Goal: Use online tool/utility: Utilize a website feature to perform a specific function

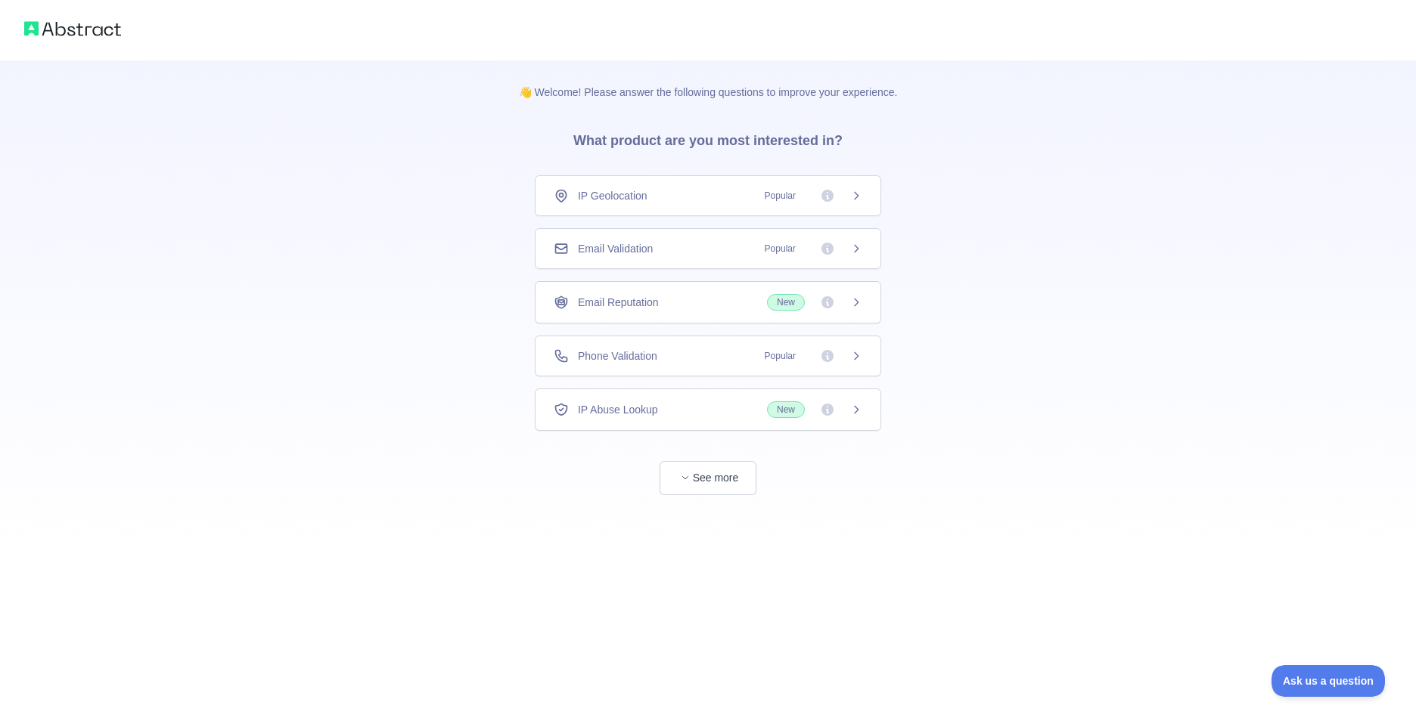
click at [855, 351] on icon at bounding box center [856, 356] width 12 height 12
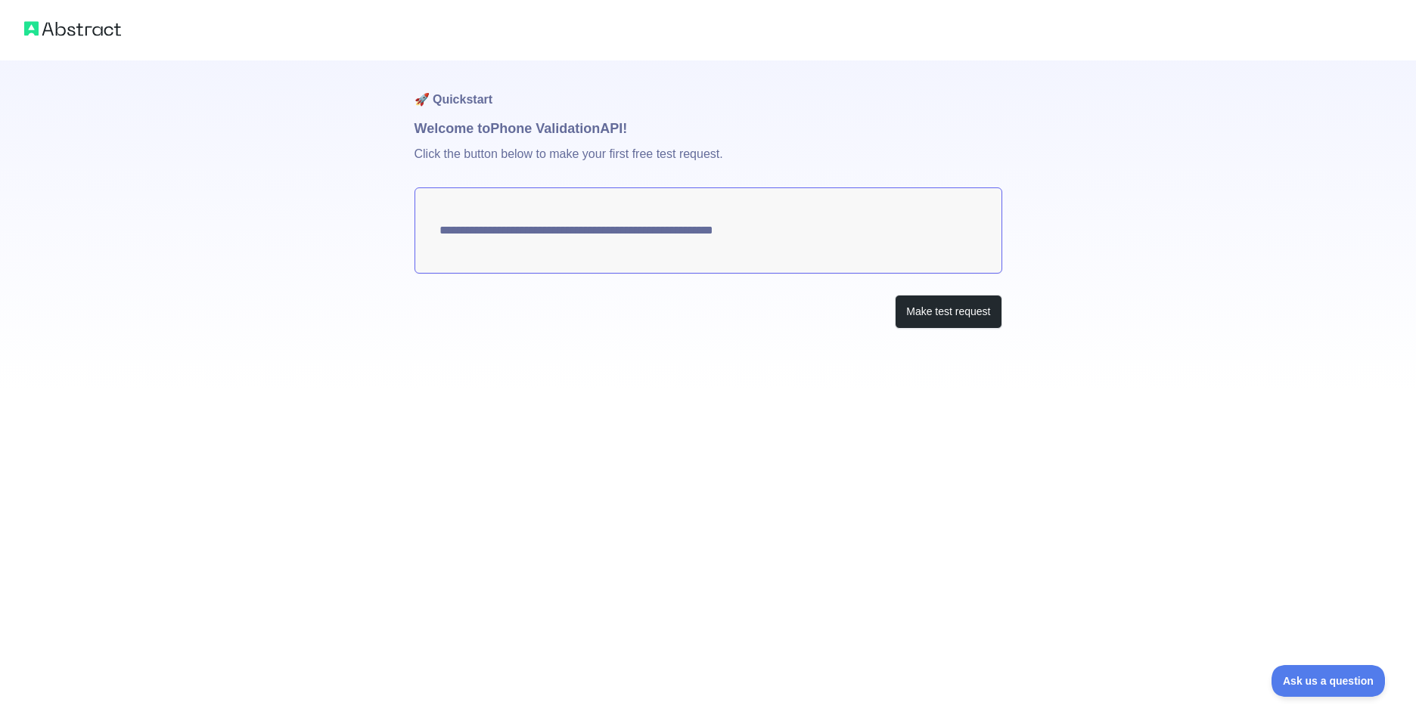
click at [800, 225] on textarea "**********" at bounding box center [708, 231] width 588 height 86
drag, startPoint x: 802, startPoint y: 231, endPoint x: 692, endPoint y: 232, distance: 110.4
click at [685, 229] on textarea "**********" at bounding box center [708, 231] width 588 height 86
click at [905, 314] on button "Make test request" at bounding box center [948, 312] width 107 height 34
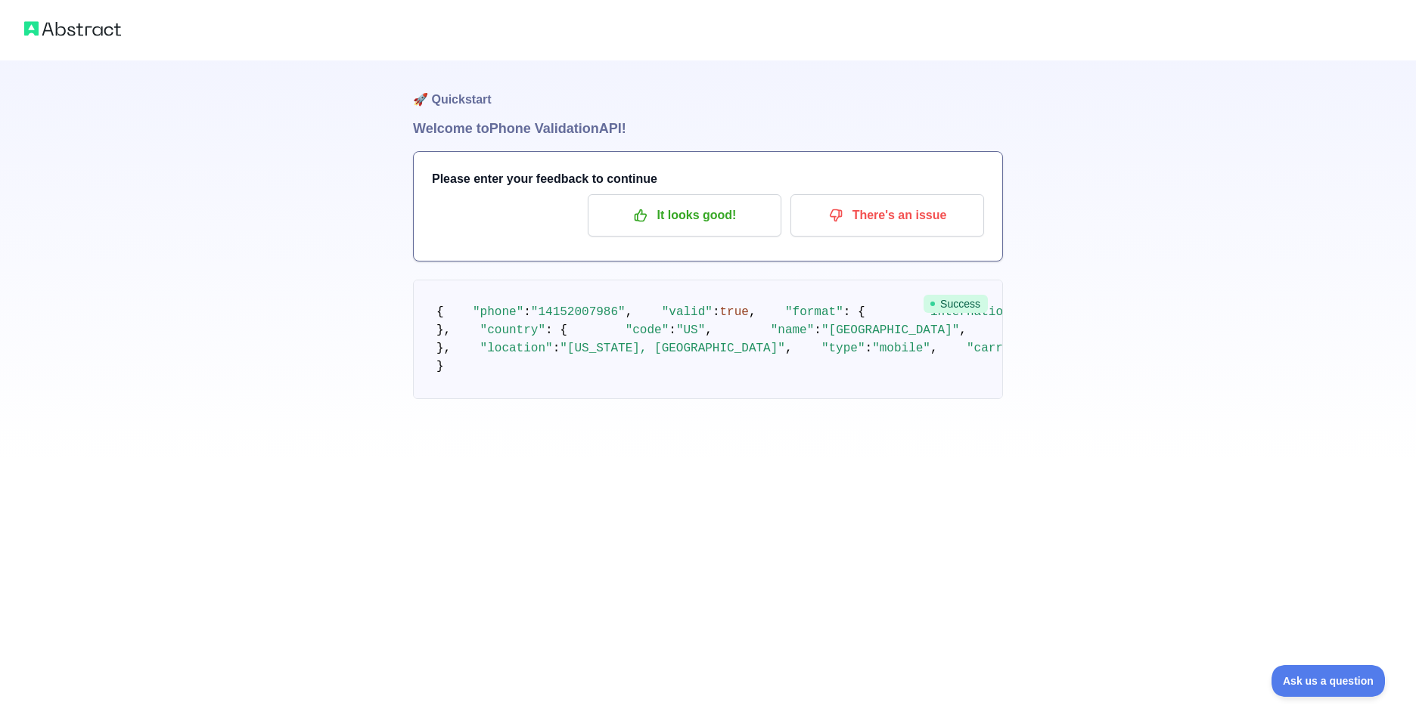
drag, startPoint x: 424, startPoint y: 582, endPoint x: 451, endPoint y: 606, distance: 36.4
click at [451, 399] on pre "{ "phone" : "[PHONE_NUMBER]" , "valid" : true , "format" : { "international" : …" at bounding box center [708, 339] width 590 height 119
click at [705, 210] on p "It looks good!" at bounding box center [684, 216] width 171 height 26
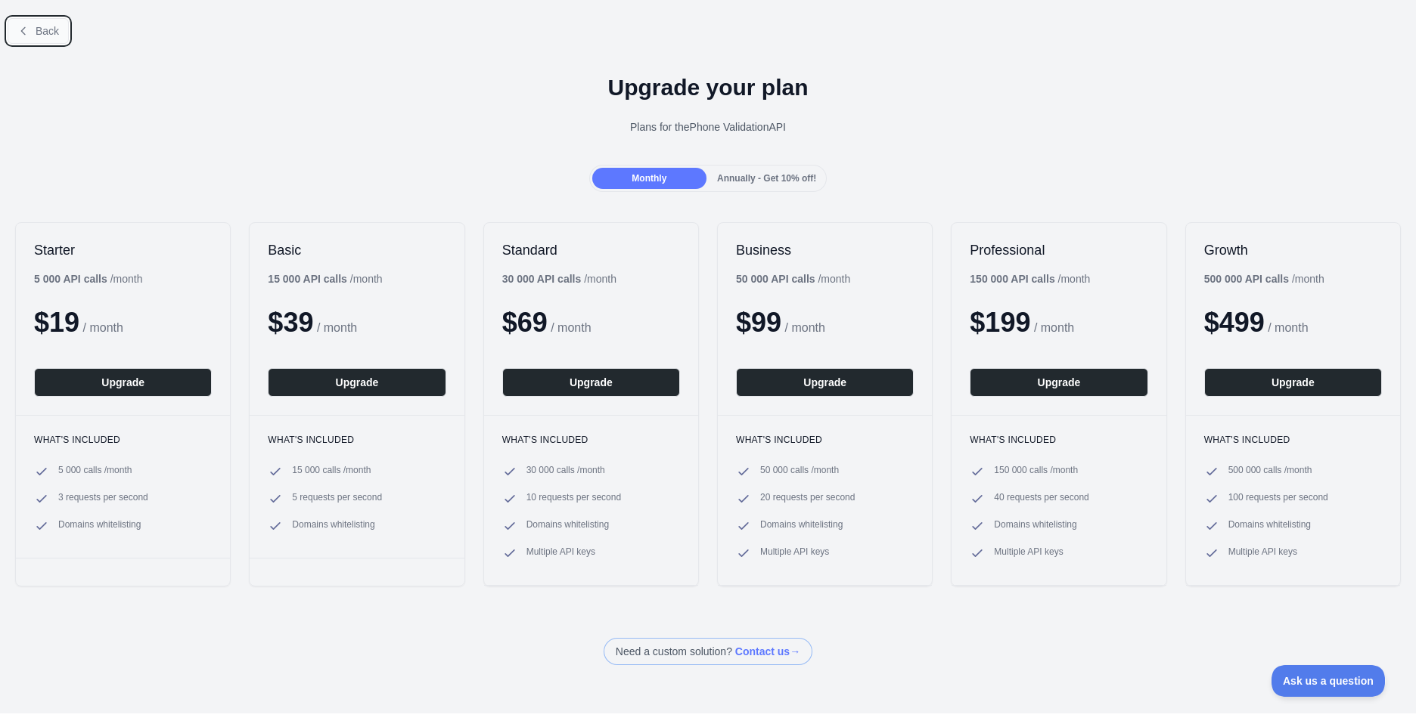
click at [50, 19] on button "Back" at bounding box center [38, 31] width 61 height 26
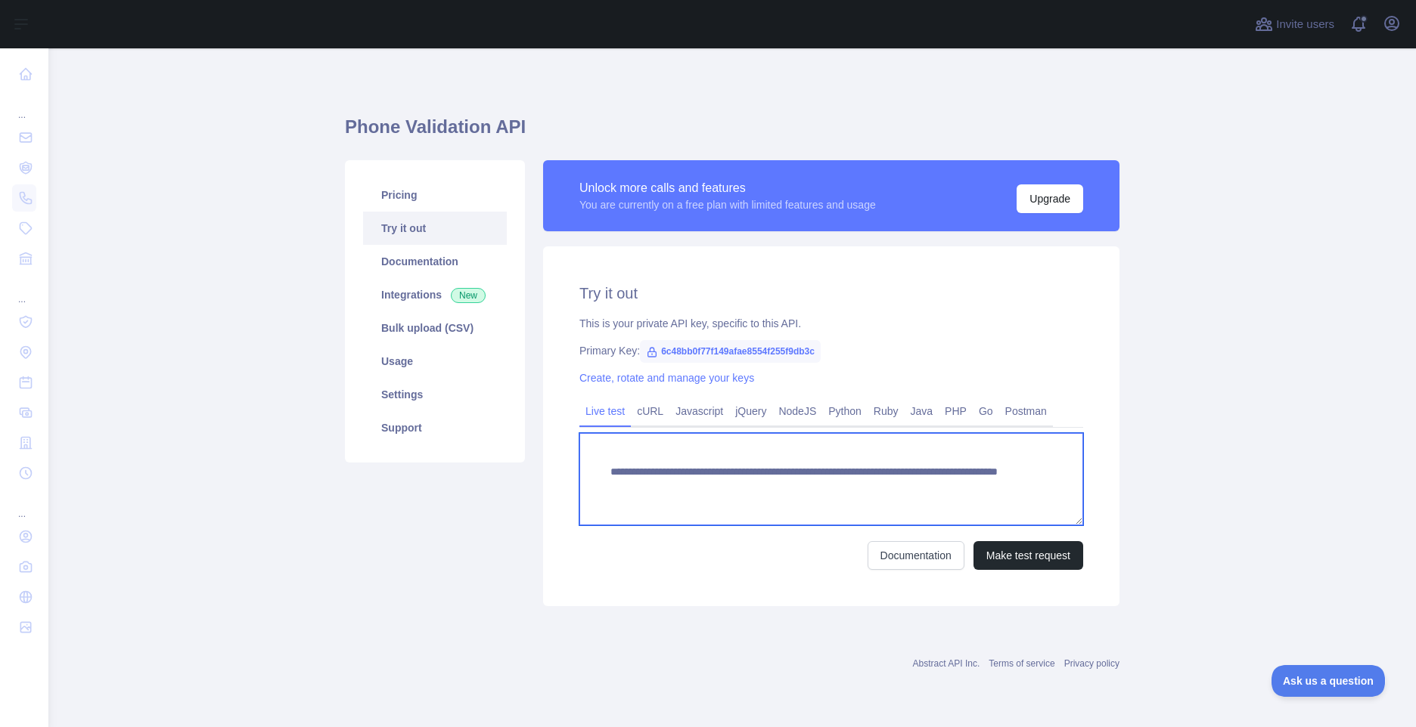
drag, startPoint x: 929, startPoint y: 488, endPoint x: 588, endPoint y: 469, distance: 341.6
click at [588, 469] on textarea "**********" at bounding box center [831, 479] width 504 height 92
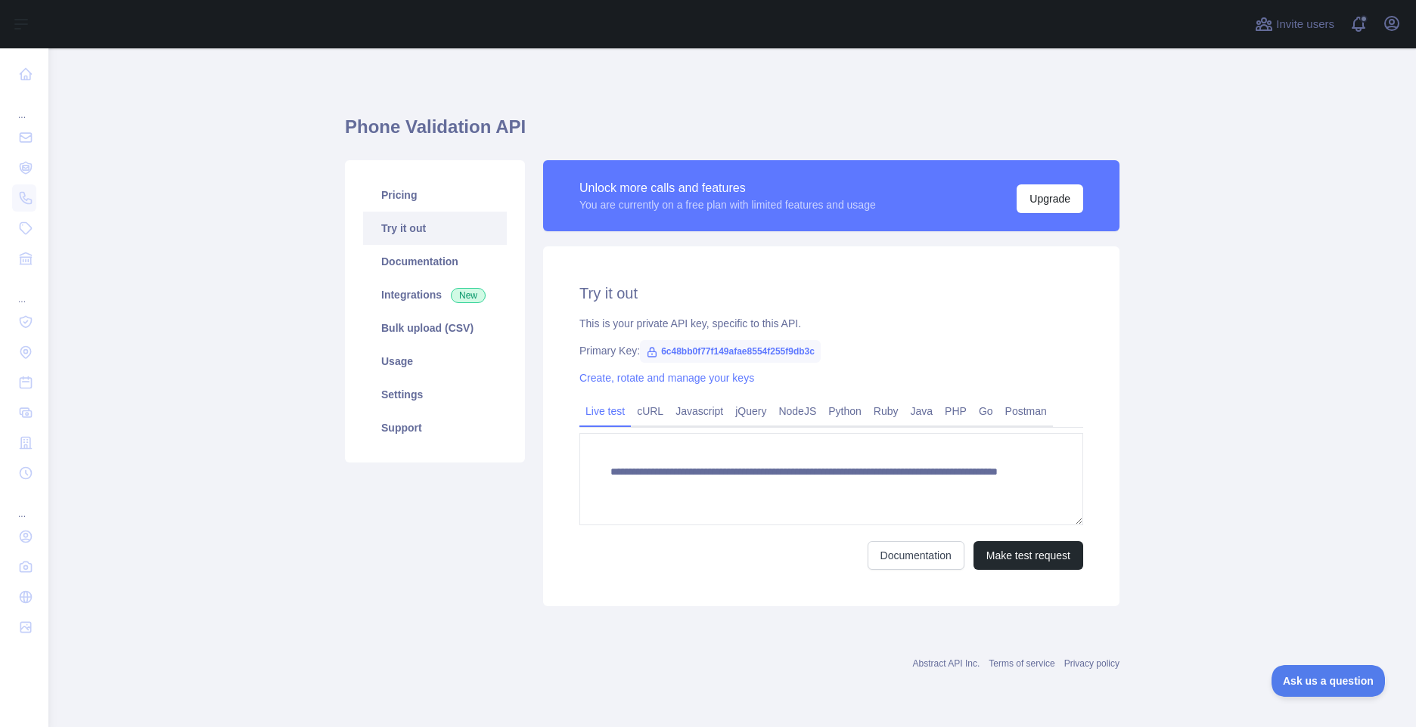
click at [662, 351] on span "6c48bb0f77f149afae8554f255f9db3c" at bounding box center [730, 351] width 181 height 23
drag, startPoint x: 659, startPoint y: 349, endPoint x: 815, endPoint y: 357, distance: 156.8
click at [815, 357] on span "6c48bb0f77f149afae8554f255f9db3c" at bounding box center [730, 351] width 181 height 23
copy span "6c48bb0f77f149afae8554f255f9db3c"
click at [949, 416] on link "PHP" at bounding box center [955, 411] width 34 height 24
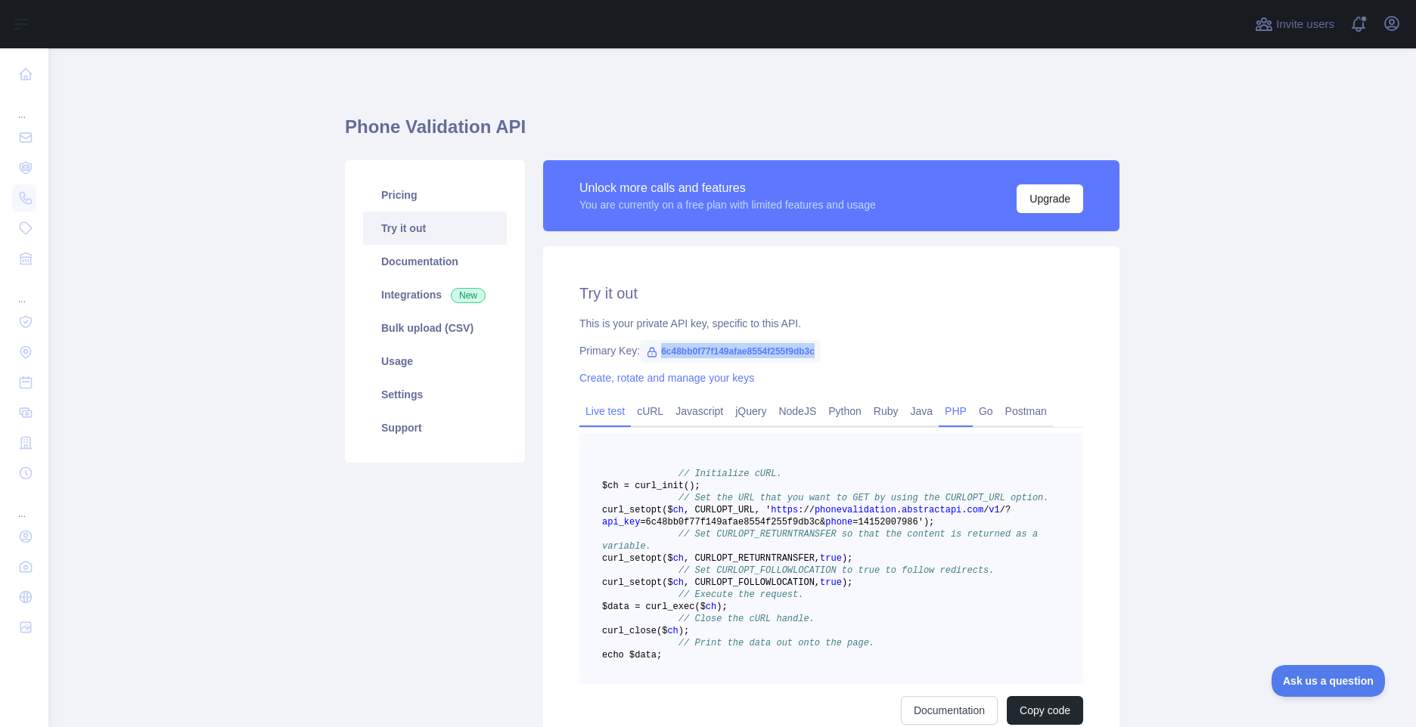
click at [592, 412] on link "Live test" at bounding box center [604, 411] width 51 height 24
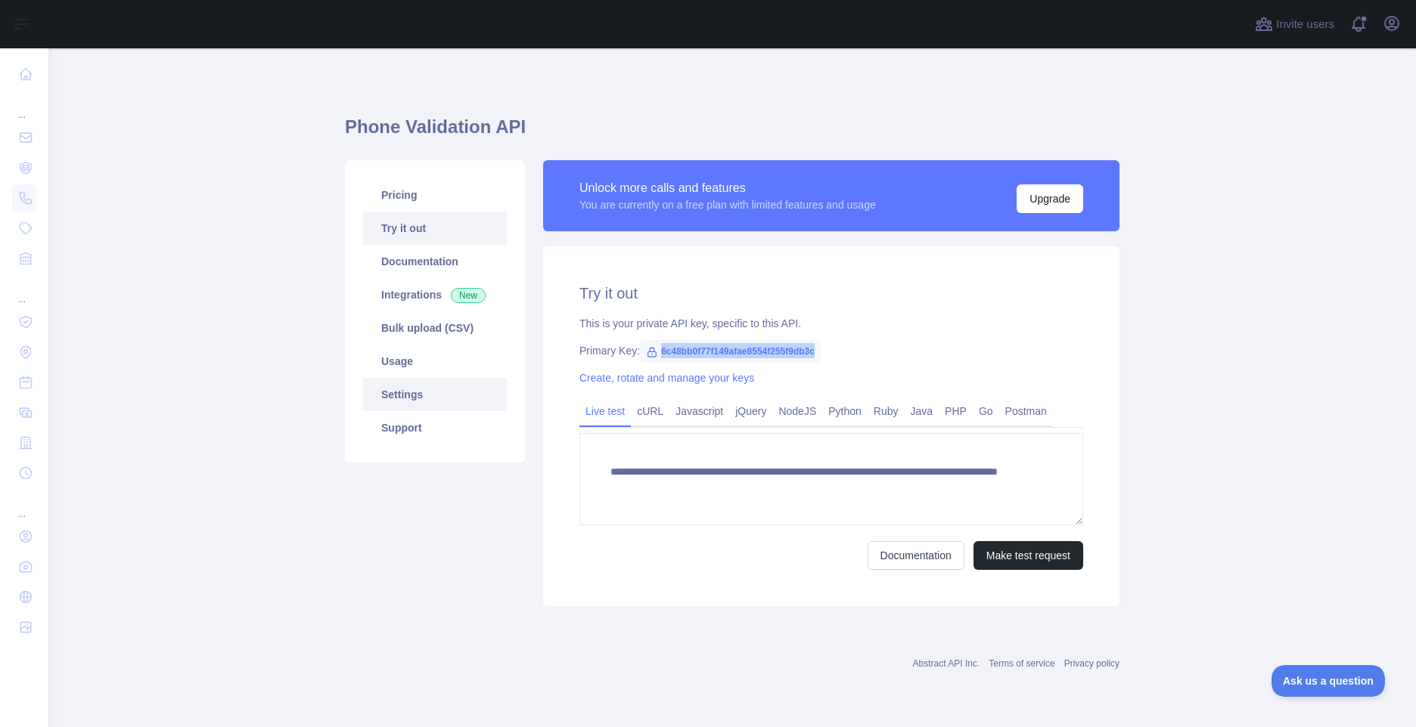
click at [406, 395] on link "Settings" at bounding box center [435, 394] width 144 height 33
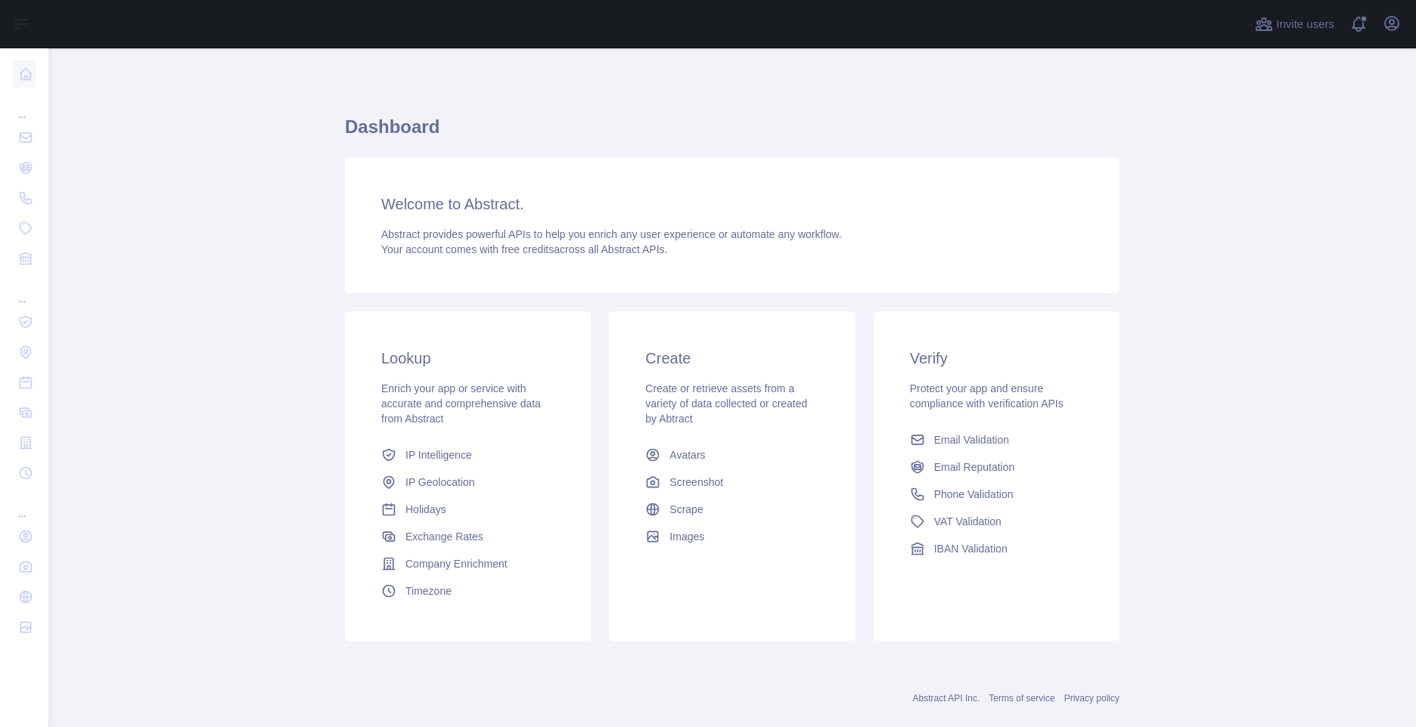
click at [250, 476] on main "Dashboard Welcome to Abstract. Abstract provides powerful APIs to help you enri…" at bounding box center [731, 387] width 1367 height 679
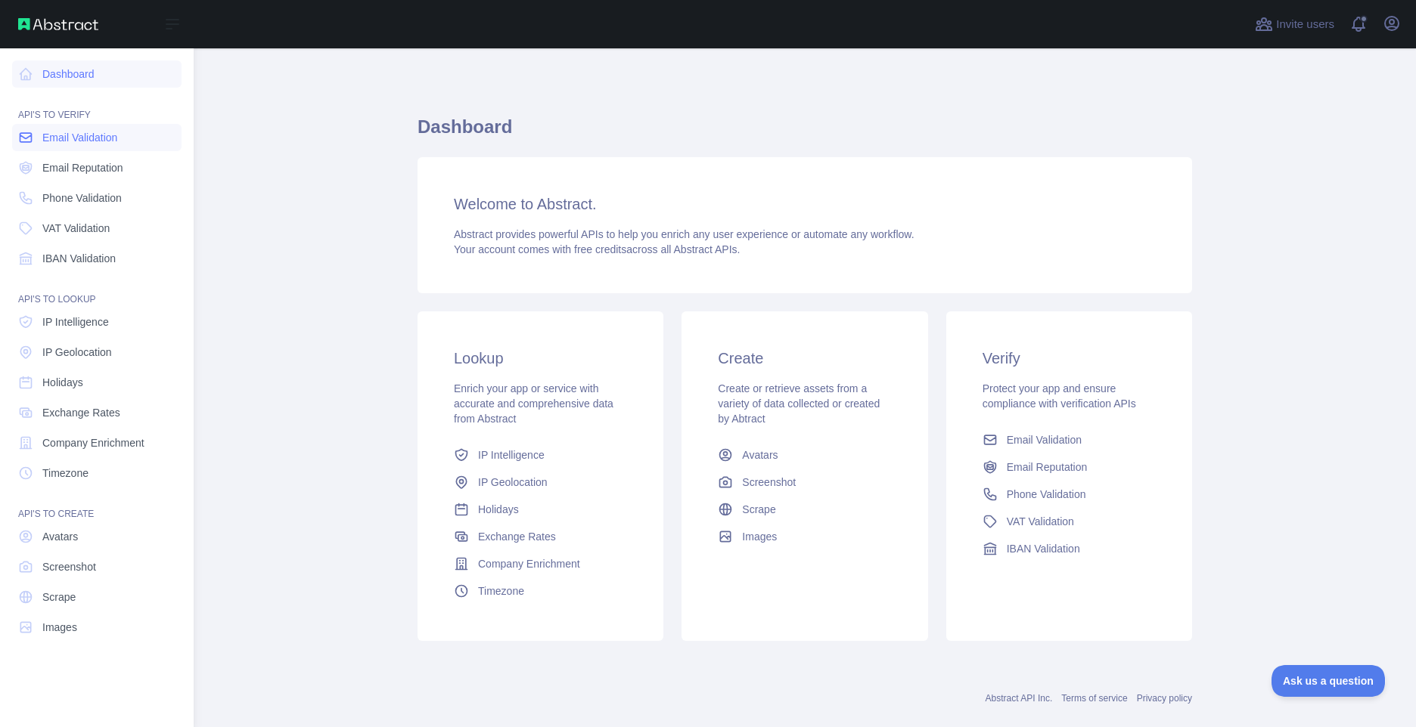
click at [95, 147] on link "Email Validation" at bounding box center [96, 137] width 169 height 27
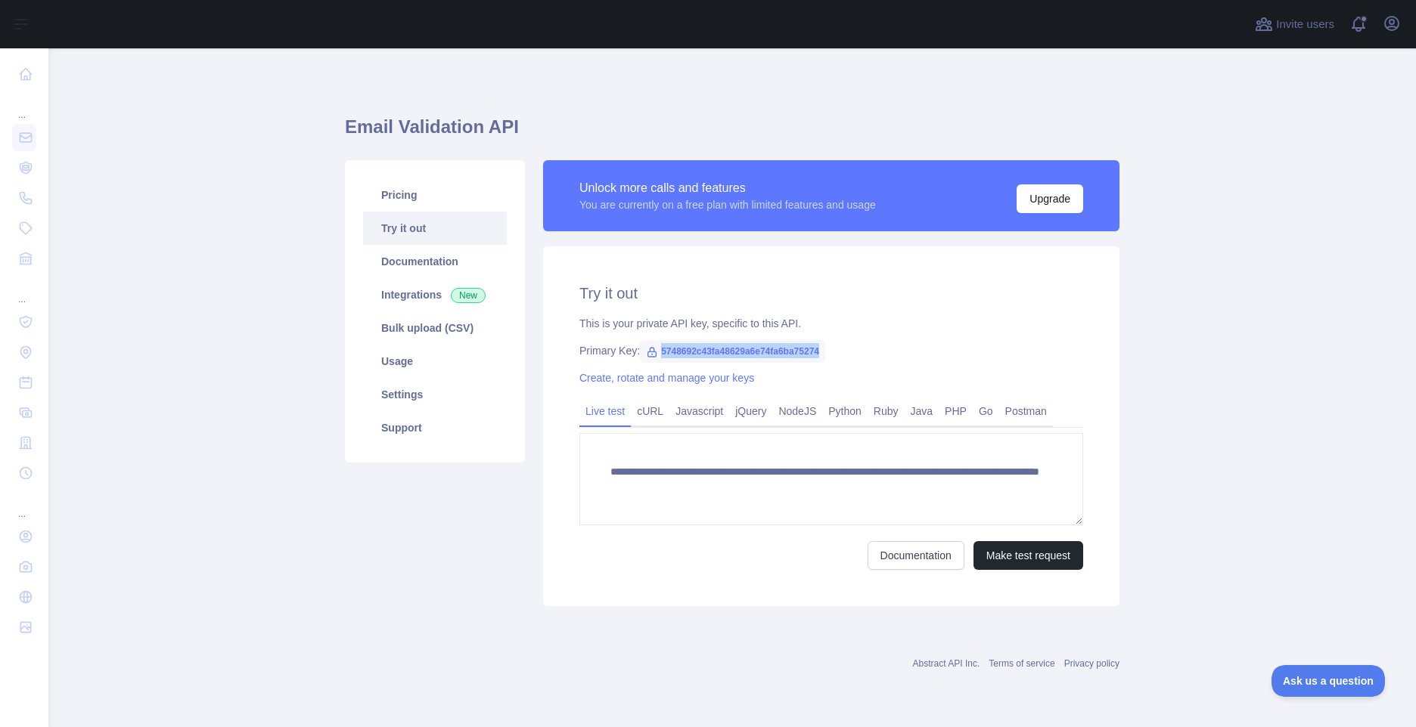
drag, startPoint x: 659, startPoint y: 352, endPoint x: 820, endPoint y: 347, distance: 161.9
click at [820, 347] on span "5748692c43fa48629a6e74fa6ba75274" at bounding box center [732, 351] width 185 height 23
copy span "5748692c43fa48629a6e74fa6ba75274"
